Goal: Task Accomplishment & Management: Manage account settings

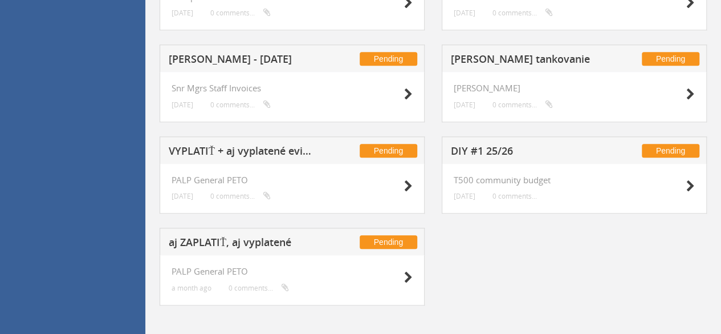
scroll to position [416, 0]
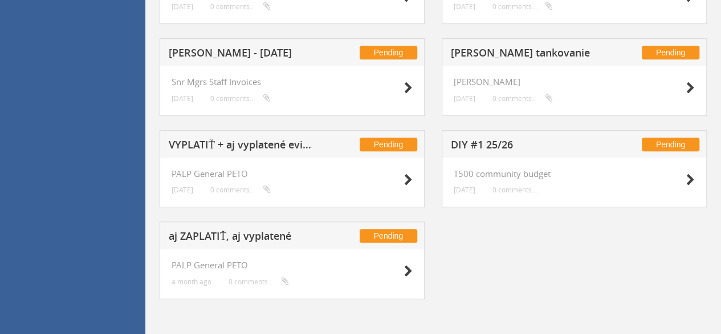
click at [205, 238] on h5 "aj ZAPLATIŤ, aj vyplatené" at bounding box center [243, 237] width 148 height 14
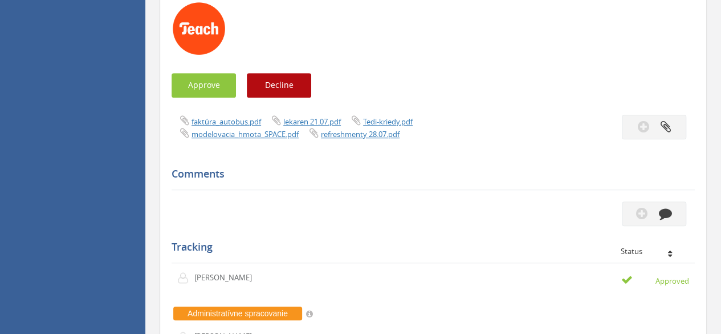
scroll to position [302, 0]
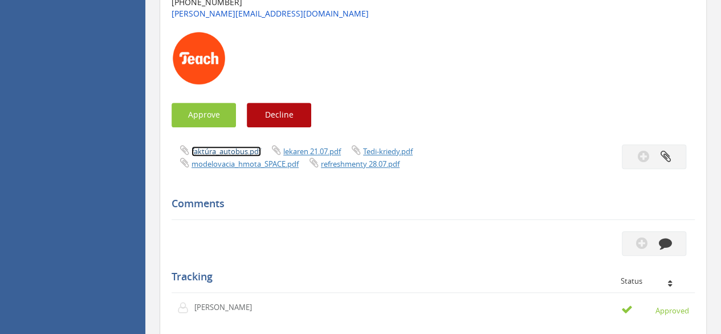
click at [230, 150] on link "faktúra_autobus.pdf" at bounding box center [227, 151] width 70 height 10
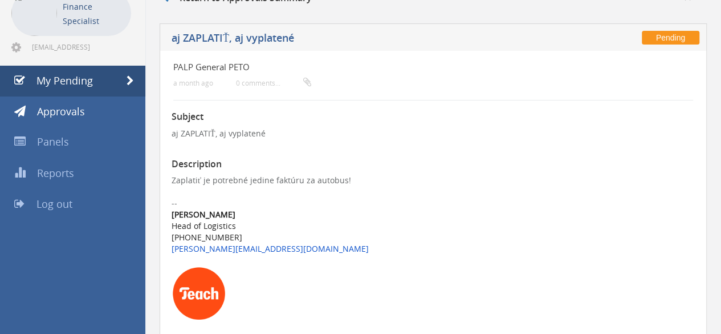
scroll to position [0, 0]
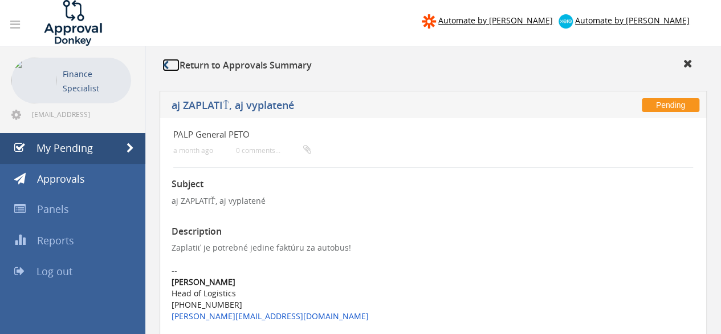
click at [163, 66] on icon at bounding box center [166, 64] width 6 height 9
click at [70, 144] on span "My Pending" at bounding box center [65, 148] width 56 height 14
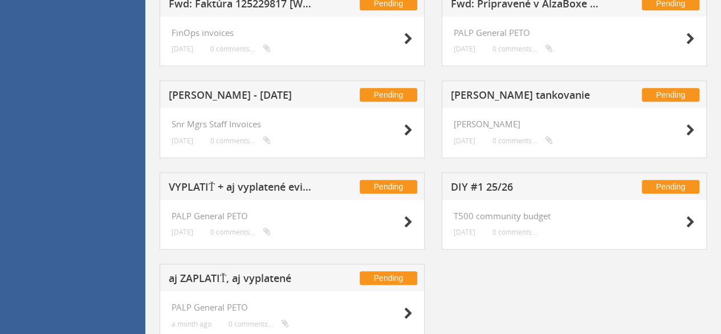
scroll to position [359, 0]
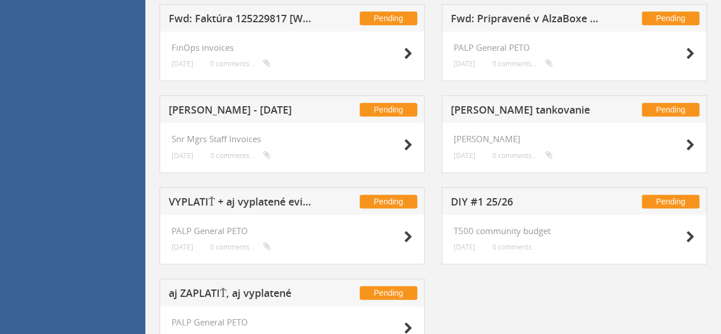
click at [288, 109] on h5 "[PERSON_NAME] - [DATE]" at bounding box center [243, 111] width 148 height 14
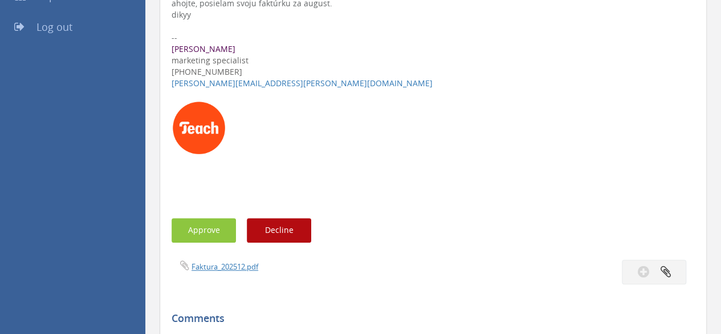
scroll to position [302, 0]
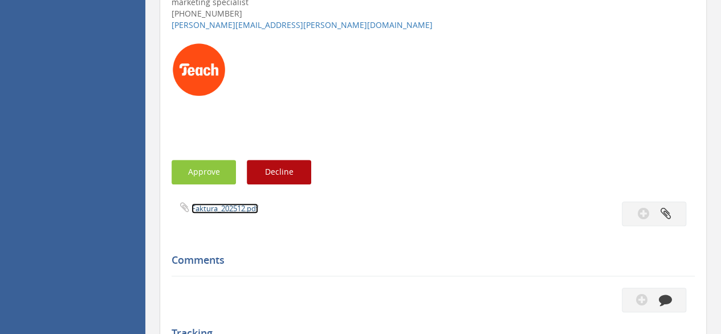
click at [223, 206] on link "Faktura_202512.pdf" at bounding box center [225, 208] width 67 height 10
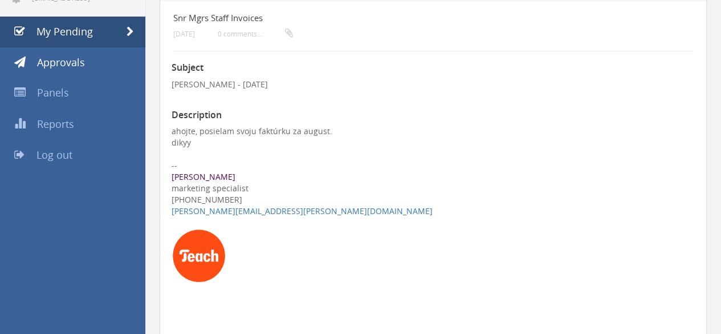
scroll to position [0, 0]
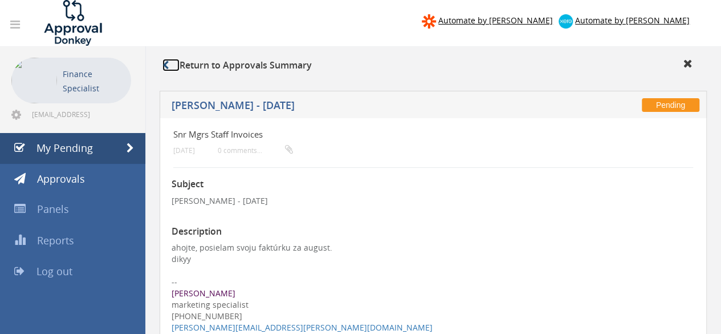
click at [167, 65] on icon at bounding box center [166, 64] width 6 height 9
click at [169, 67] on icon at bounding box center [166, 64] width 6 height 9
click at [165, 66] on icon at bounding box center [166, 64] width 6 height 9
click at [94, 150] on link "My Pending" at bounding box center [72, 148] width 145 height 31
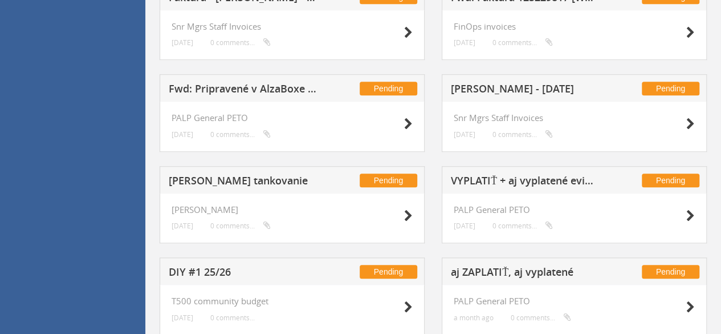
scroll to position [302, 0]
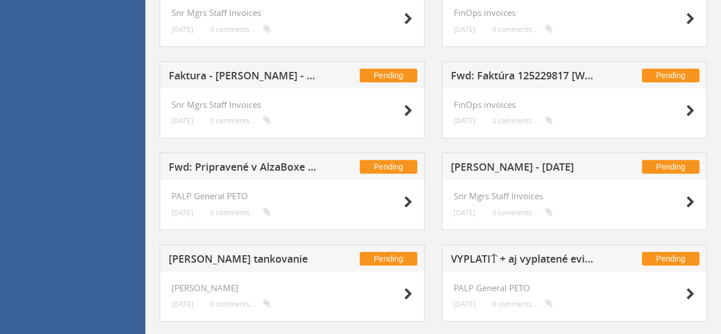
click at [255, 164] on h5 "Fwd: Pripravené v AlzaBoxe / Obj. č. 554805696" at bounding box center [243, 168] width 148 height 14
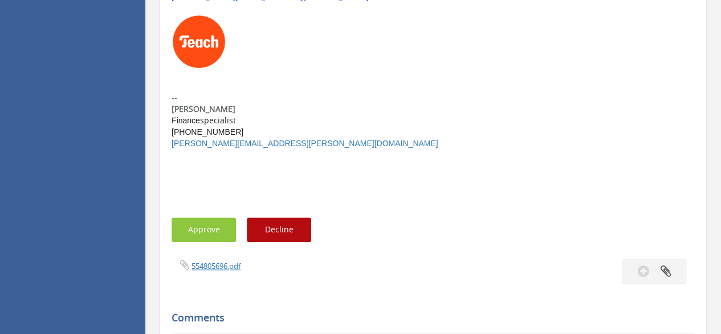
scroll to position [2527, 0]
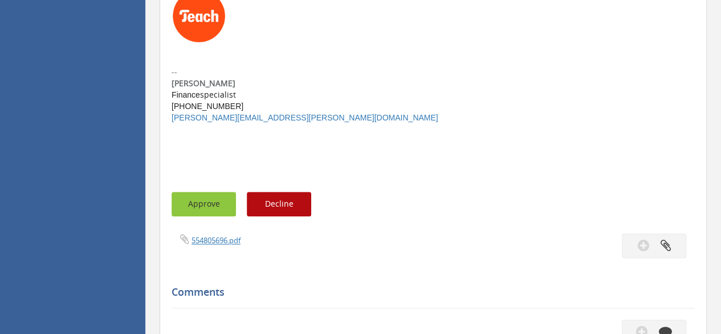
click at [214, 192] on button "Approve" at bounding box center [204, 204] width 64 height 25
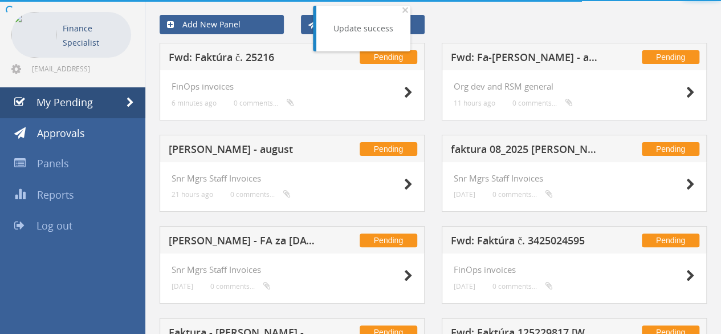
scroll to position [416, 0]
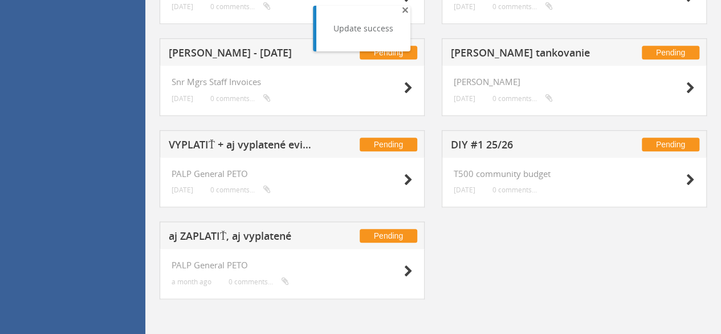
click at [406, 10] on span "×" at bounding box center [405, 10] width 7 height 16
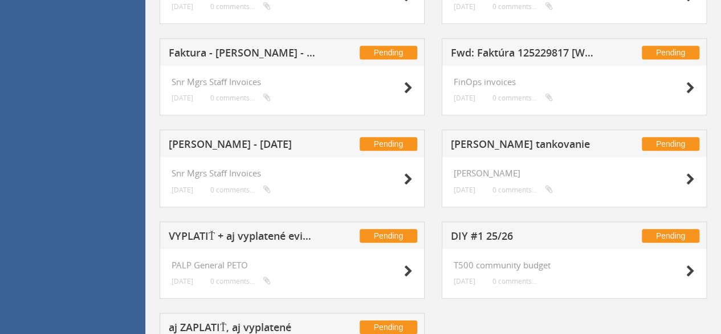
scroll to position [188, 0]
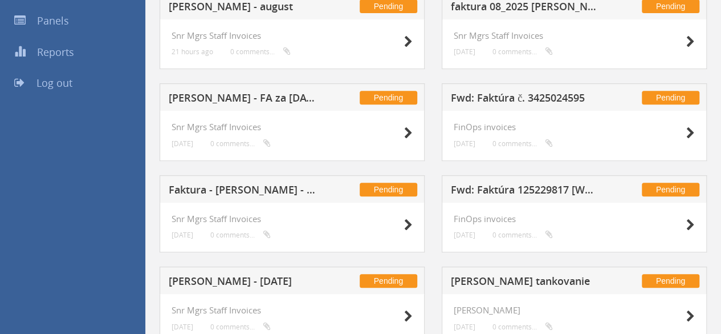
click at [245, 187] on h5 "Faktura - [PERSON_NAME] - august" at bounding box center [243, 191] width 148 height 14
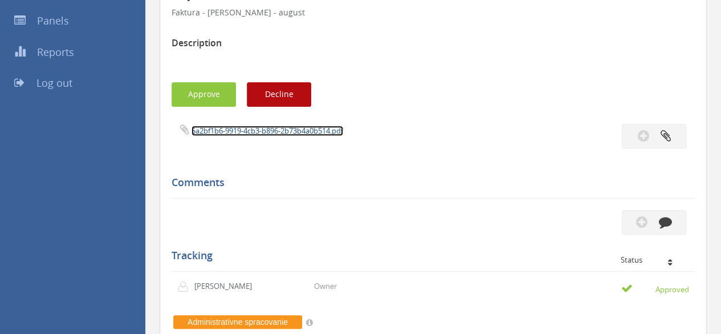
click at [233, 135] on link "5a2bf1b6-9919-4cb3-b896-2b73b4a0b514.pdf" at bounding box center [268, 130] width 152 height 10
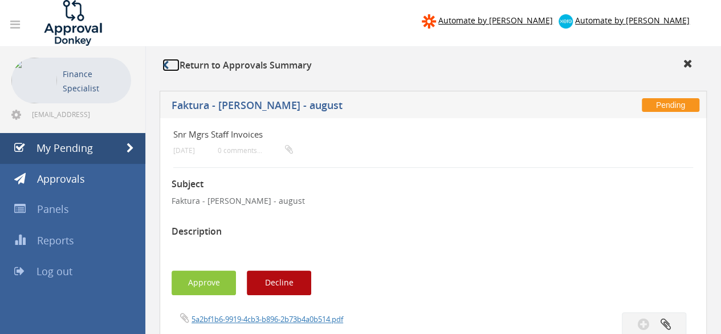
click at [167, 66] on icon at bounding box center [166, 64] width 6 height 9
click at [167, 62] on icon at bounding box center [166, 64] width 6 height 9
click at [106, 149] on link "My Pending" at bounding box center [72, 148] width 145 height 31
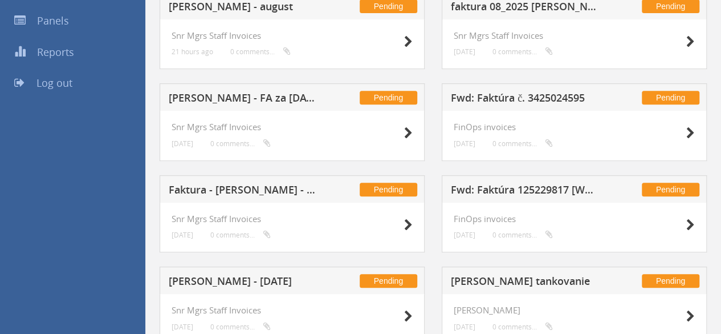
scroll to position [171, 0]
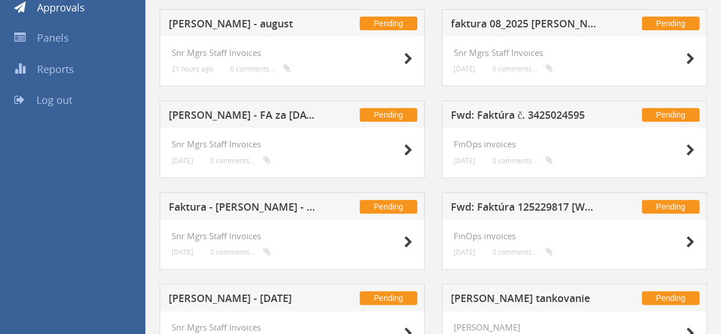
click at [486, 206] on h5 "Fwd: Faktúra 125229817 [Websupport]" at bounding box center [525, 208] width 148 height 14
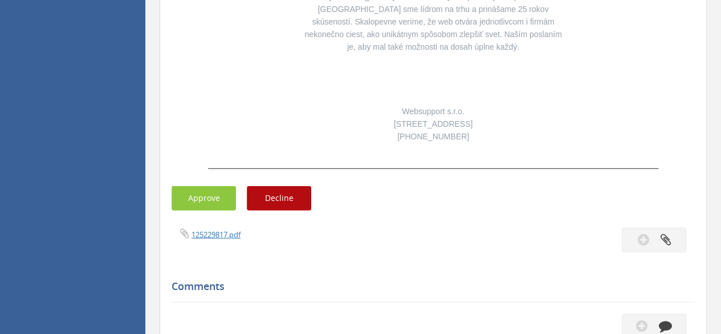
scroll to position [1483, 0]
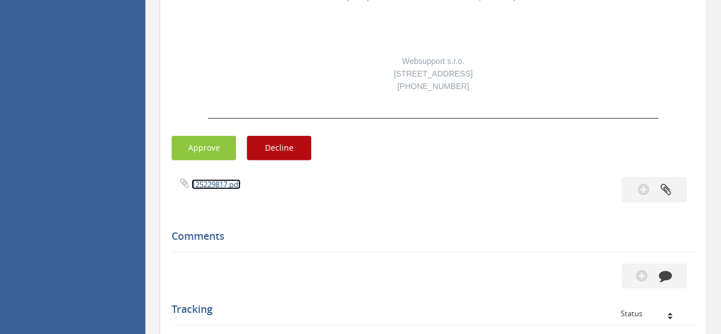
click at [209, 179] on link "125229817.pdf" at bounding box center [216, 184] width 49 height 10
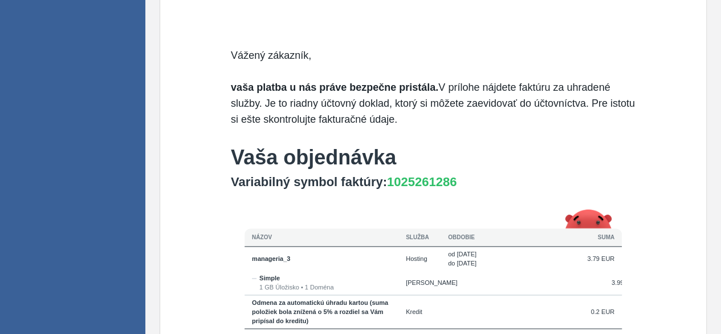
scroll to position [513, 0]
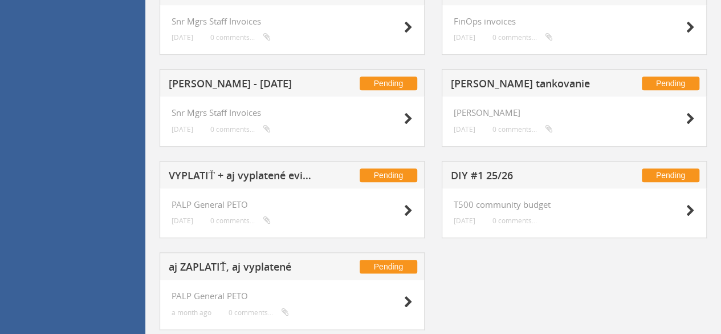
scroll to position [416, 0]
